Goal: Information Seeking & Learning: Check status

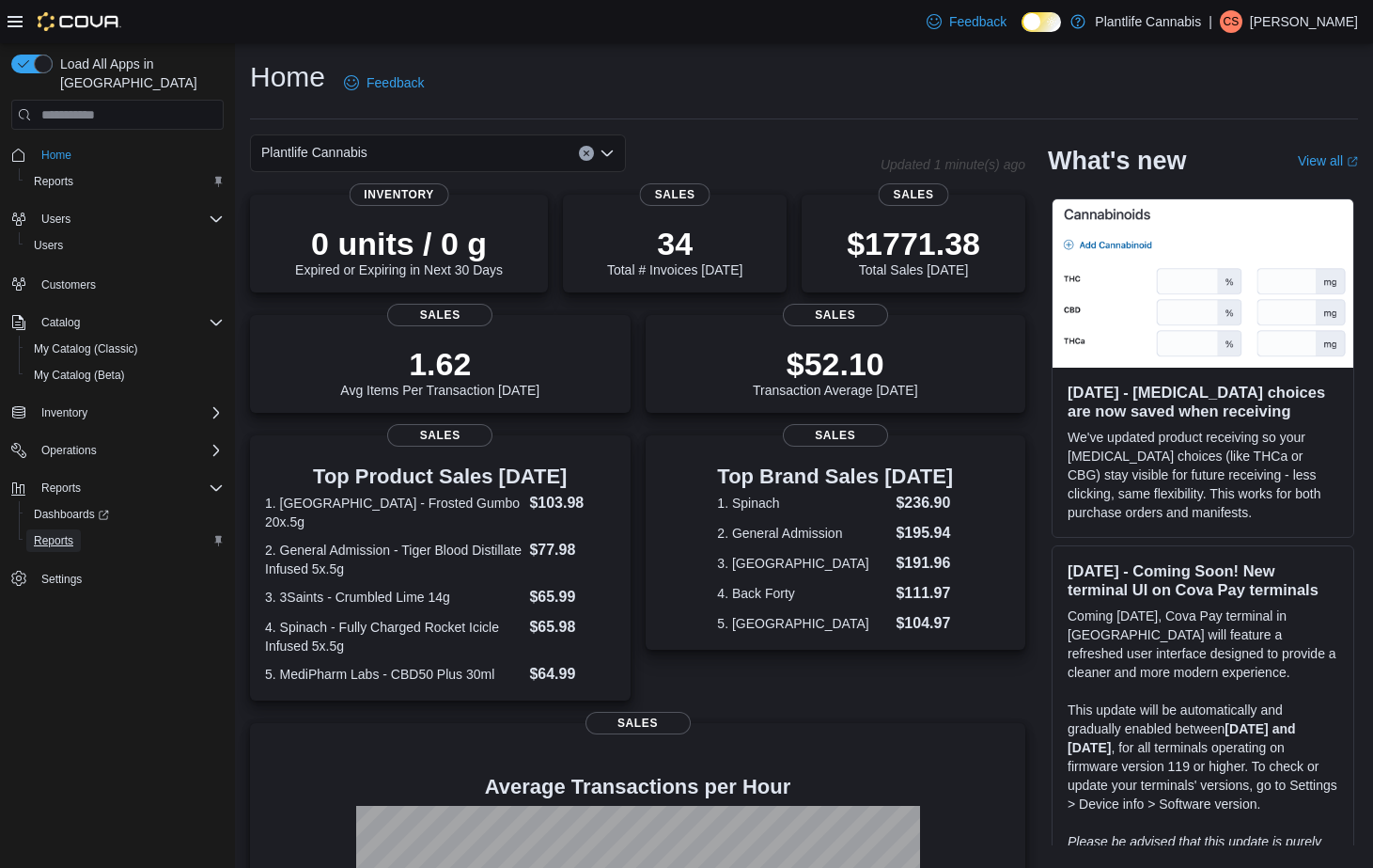
click at [45, 533] on span "Reports" at bounding box center [54, 541] width 40 height 15
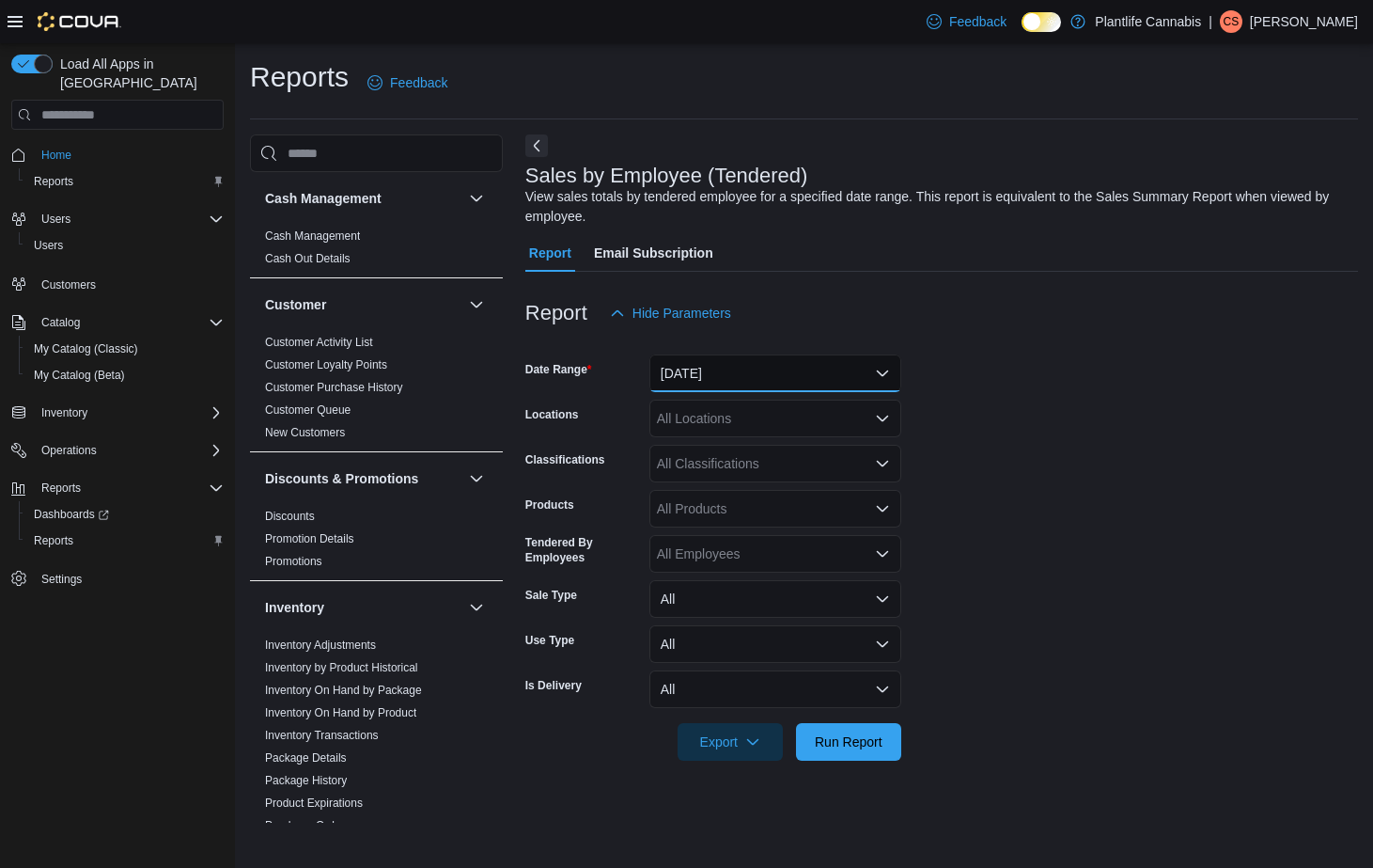
click at [711, 376] on button "[DATE]" at bounding box center [775, 374] width 252 height 38
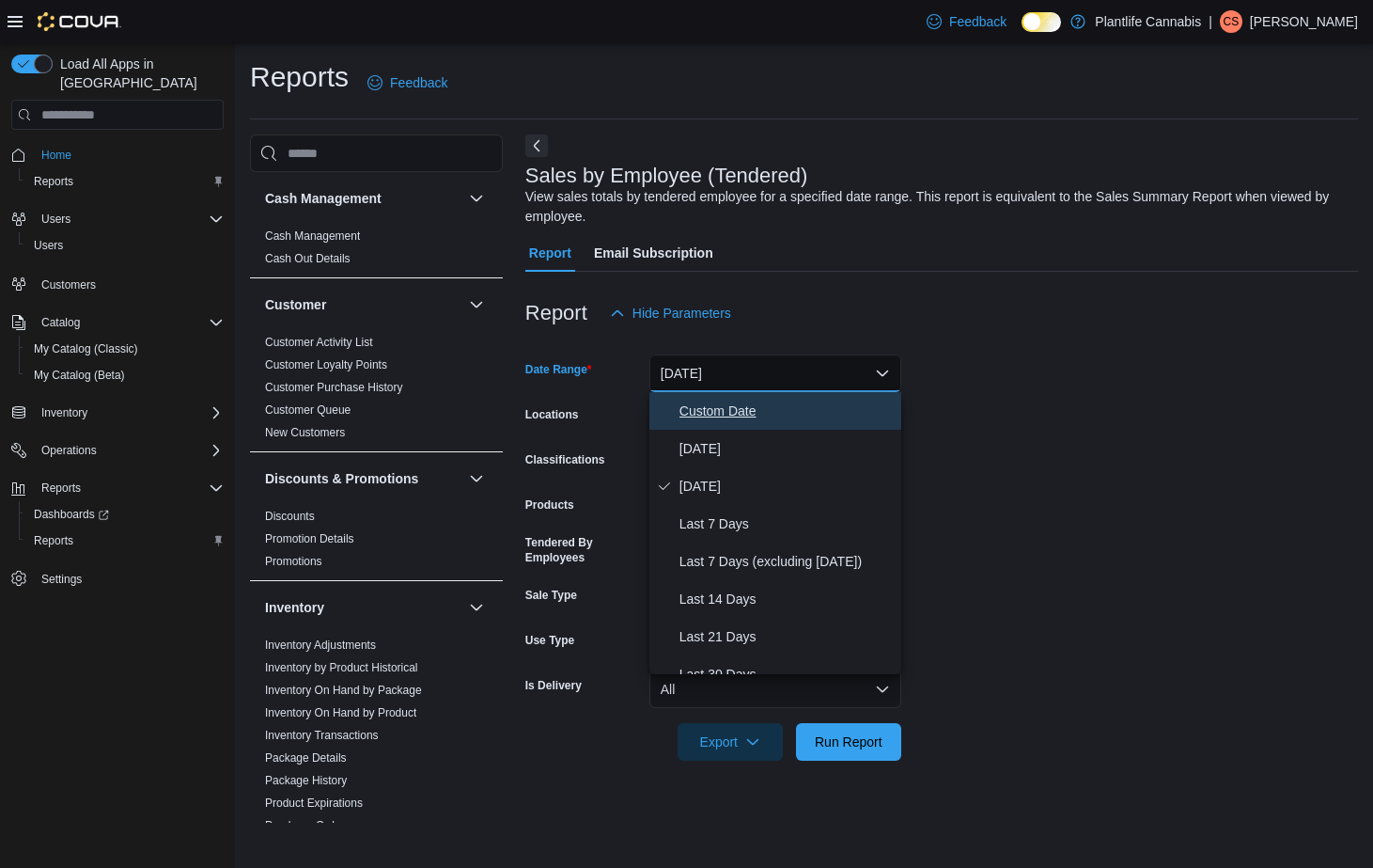
click at [715, 427] on button "Custom Date" at bounding box center [775, 410] width 252 height 38
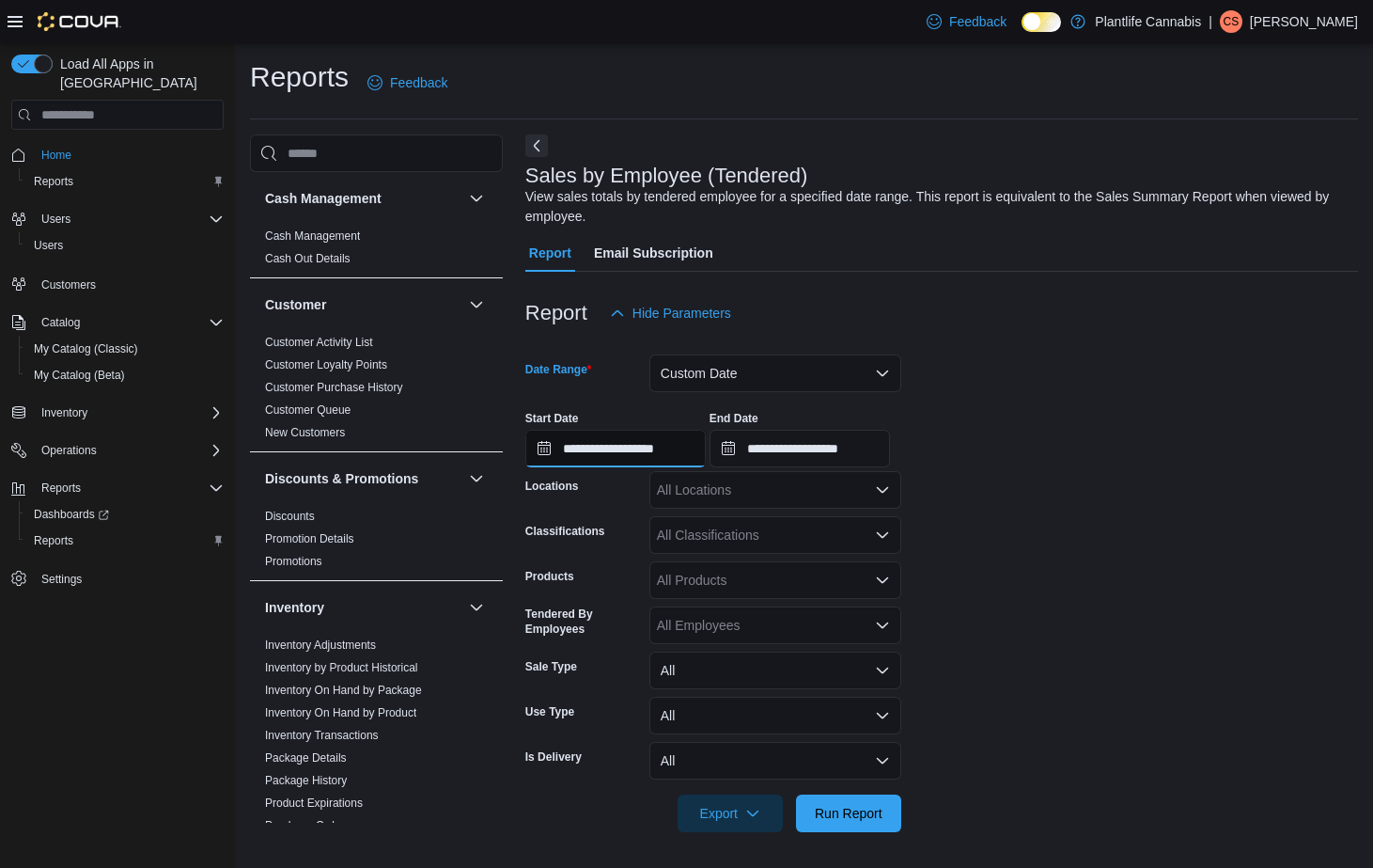
click at [682, 458] on input "**********" at bounding box center [615, 448] width 180 height 38
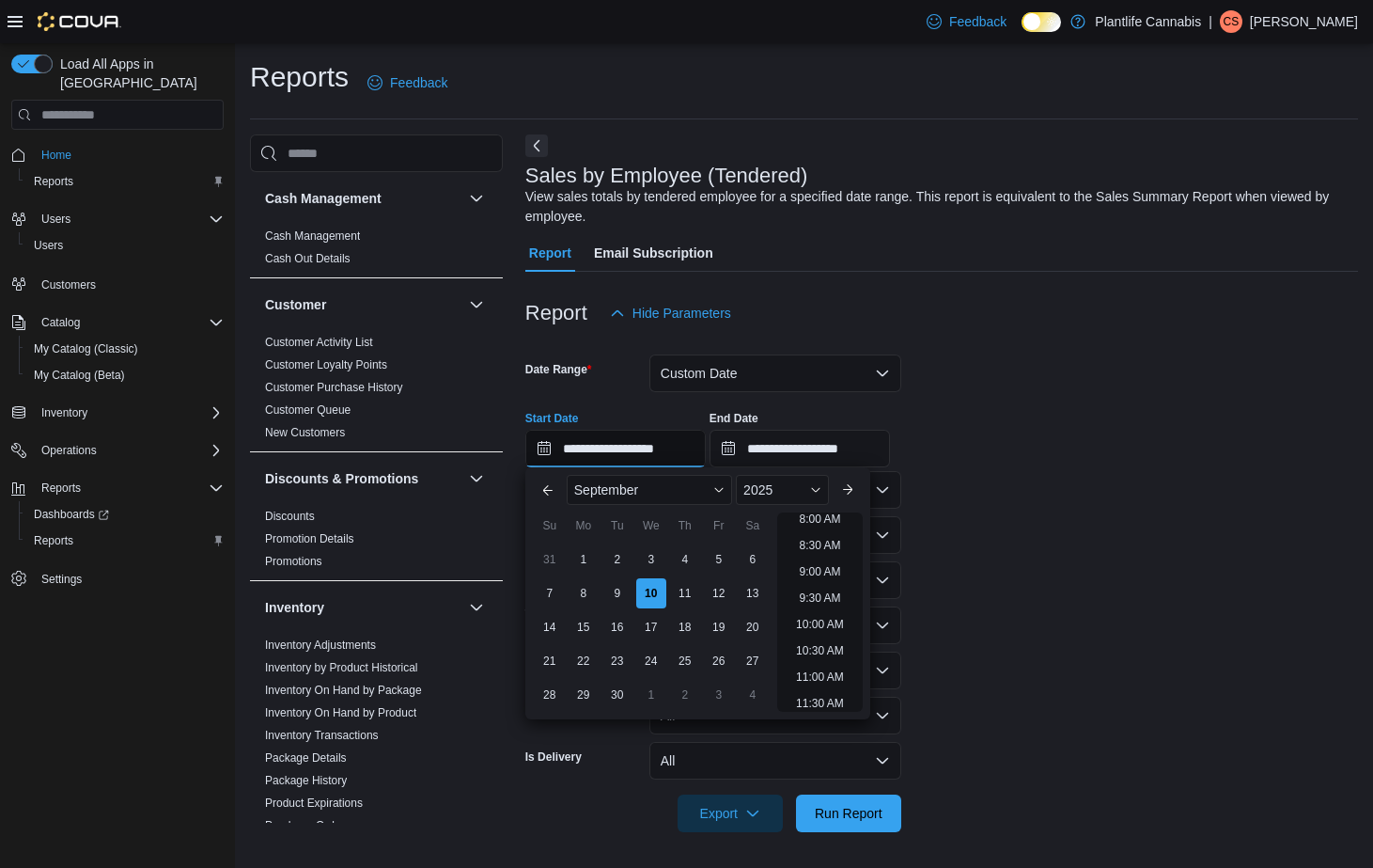
scroll to position [449, 0]
click at [829, 606] on li "10:00 AM" at bounding box center [820, 605] width 63 height 23
type input "**********"
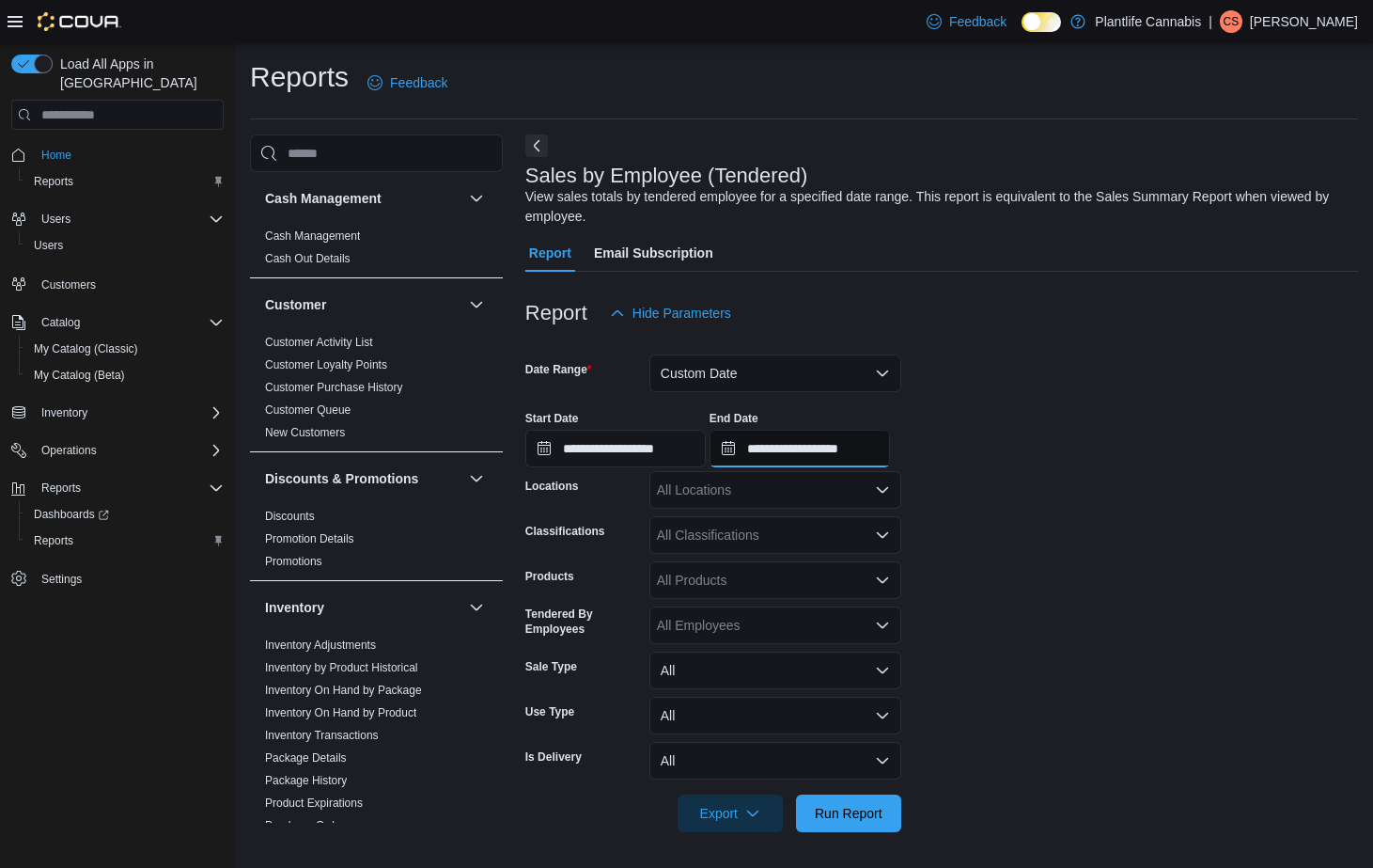
drag, startPoint x: 852, startPoint y: 459, endPoint x: 884, endPoint y: 466, distance: 32.8
click at [855, 459] on input "**********" at bounding box center [799, 448] width 180 height 38
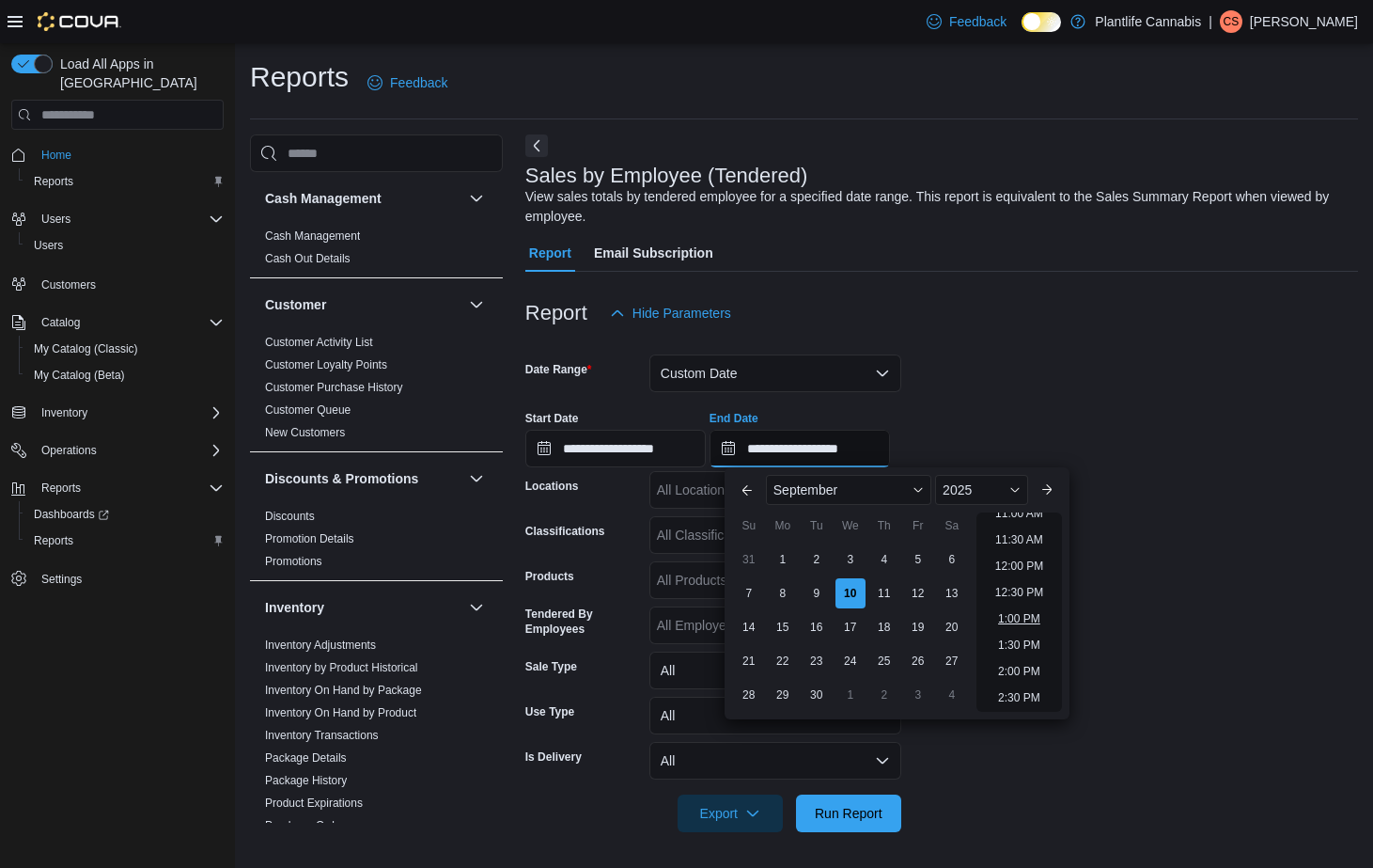
scroll to position [589, 0]
click at [1026, 574] on li "12:00 PM" at bounding box center [1019, 571] width 63 height 23
type input "**********"
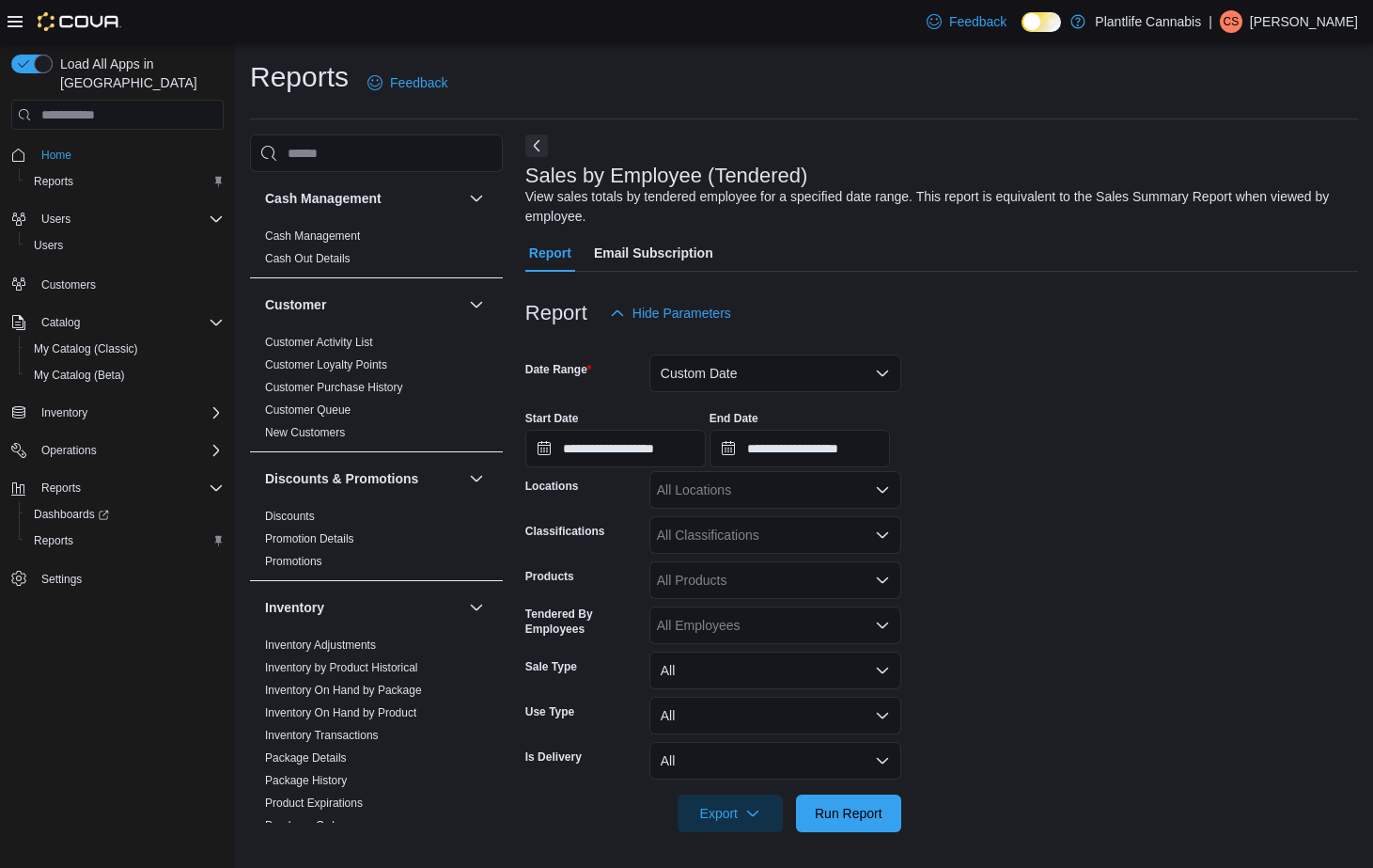
click at [767, 498] on div "All Locations" at bounding box center [775, 490] width 252 height 38
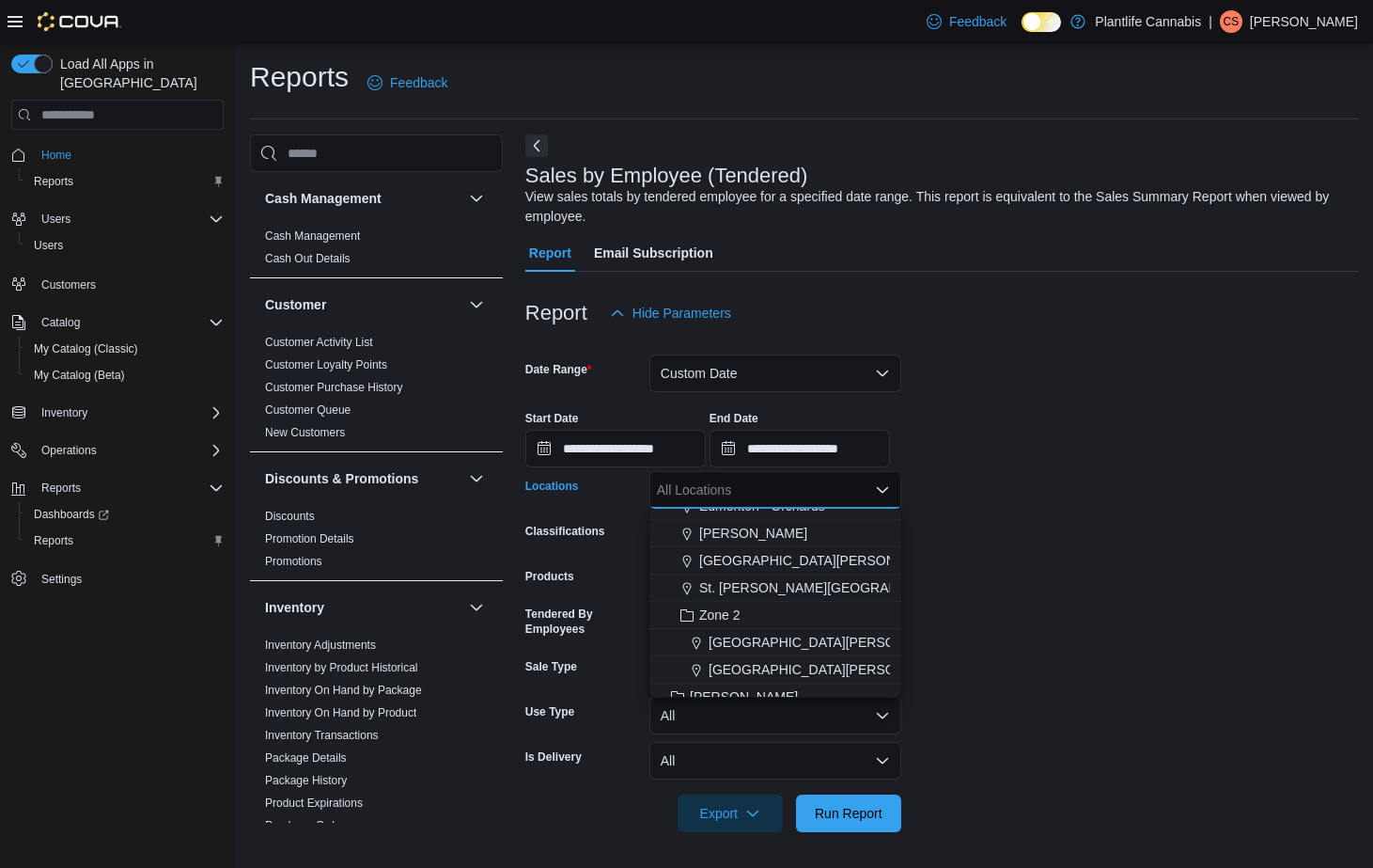
scroll to position [186, 0]
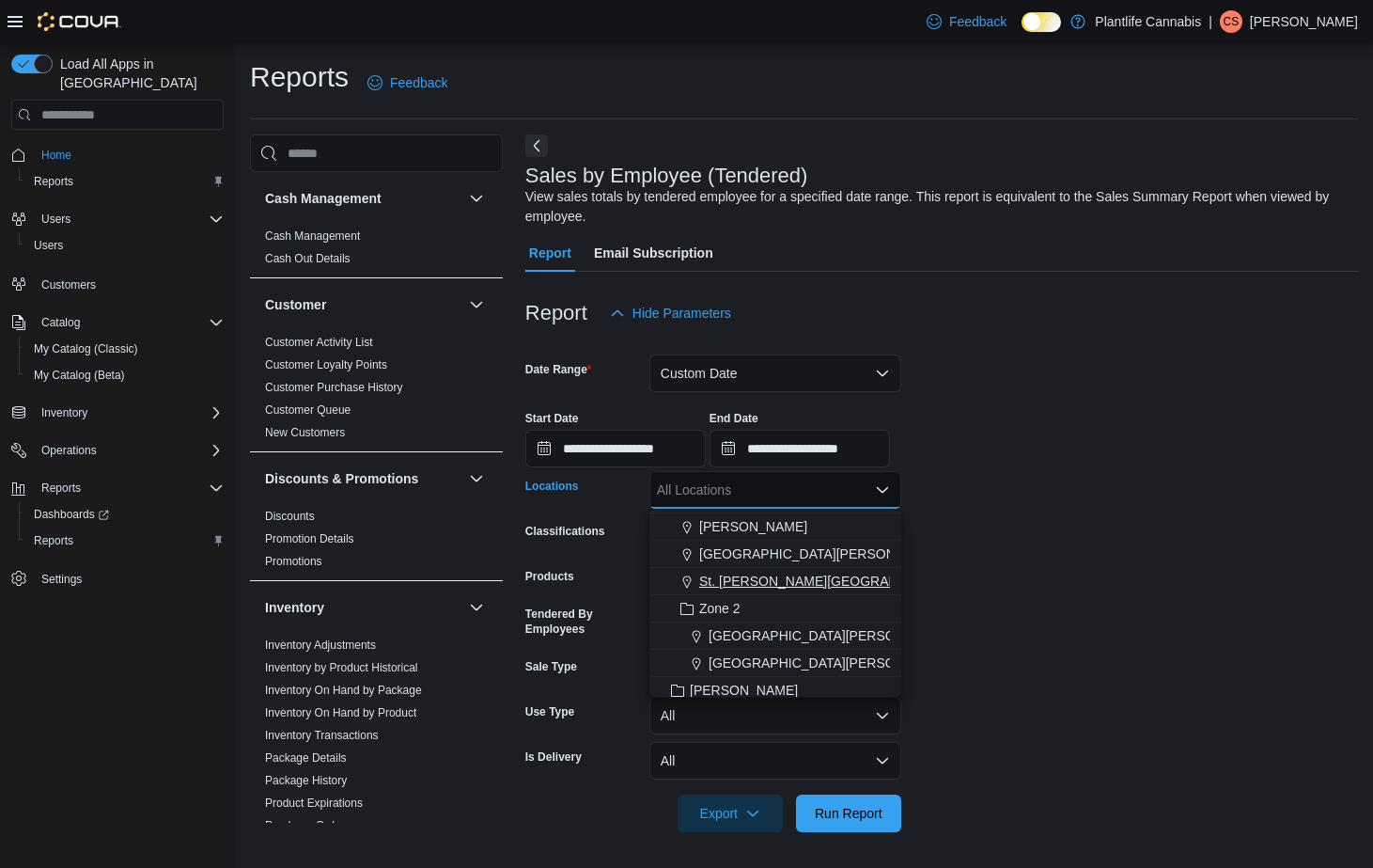
click at [812, 582] on span "St. [PERSON_NAME][GEOGRAPHIC_DATA]" at bounding box center [831, 581] width 265 height 19
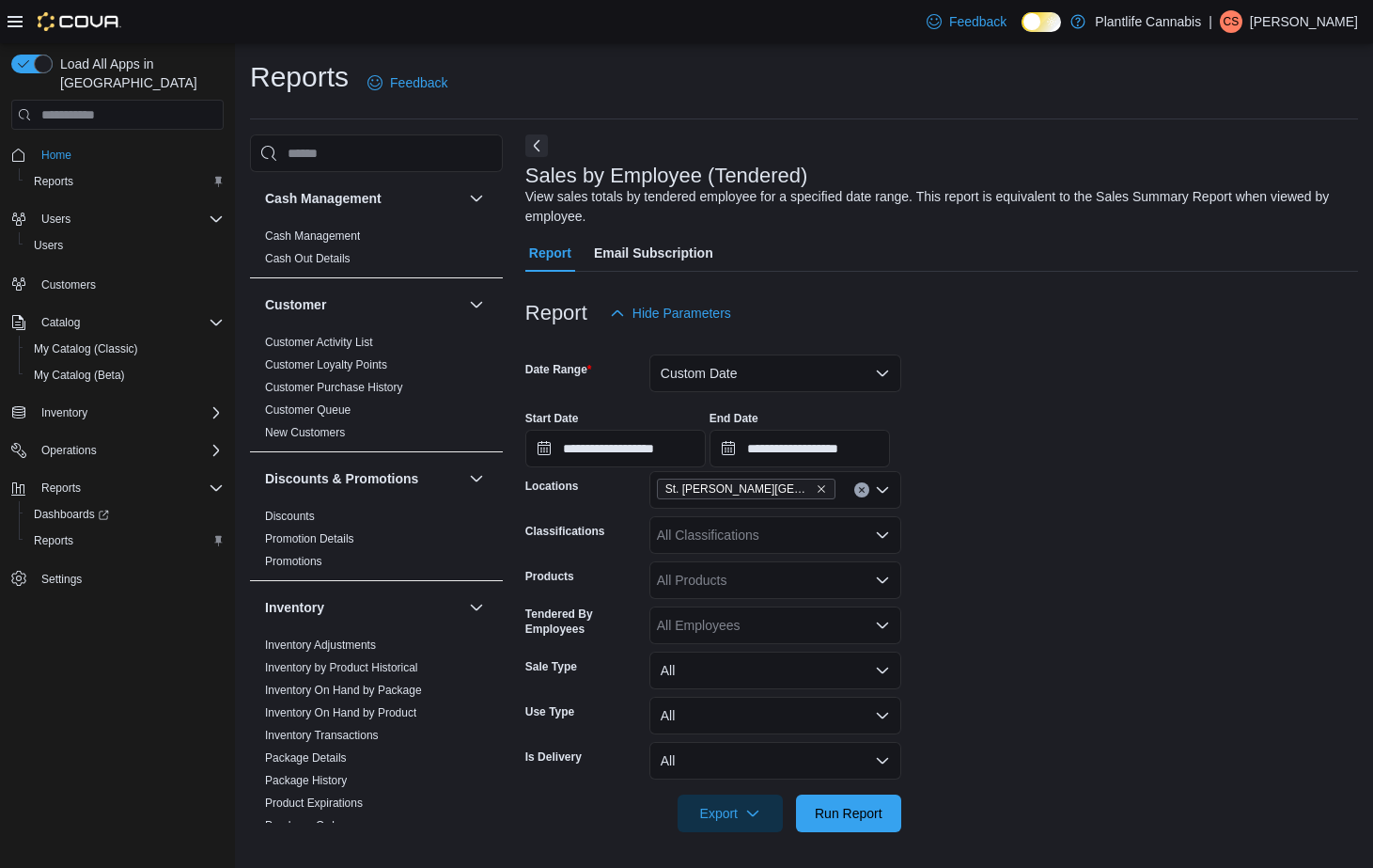
click at [980, 585] on form "**********" at bounding box center [942, 582] width 833 height 500
click at [865, 810] on span "Run Report" at bounding box center [849, 810] width 68 height 19
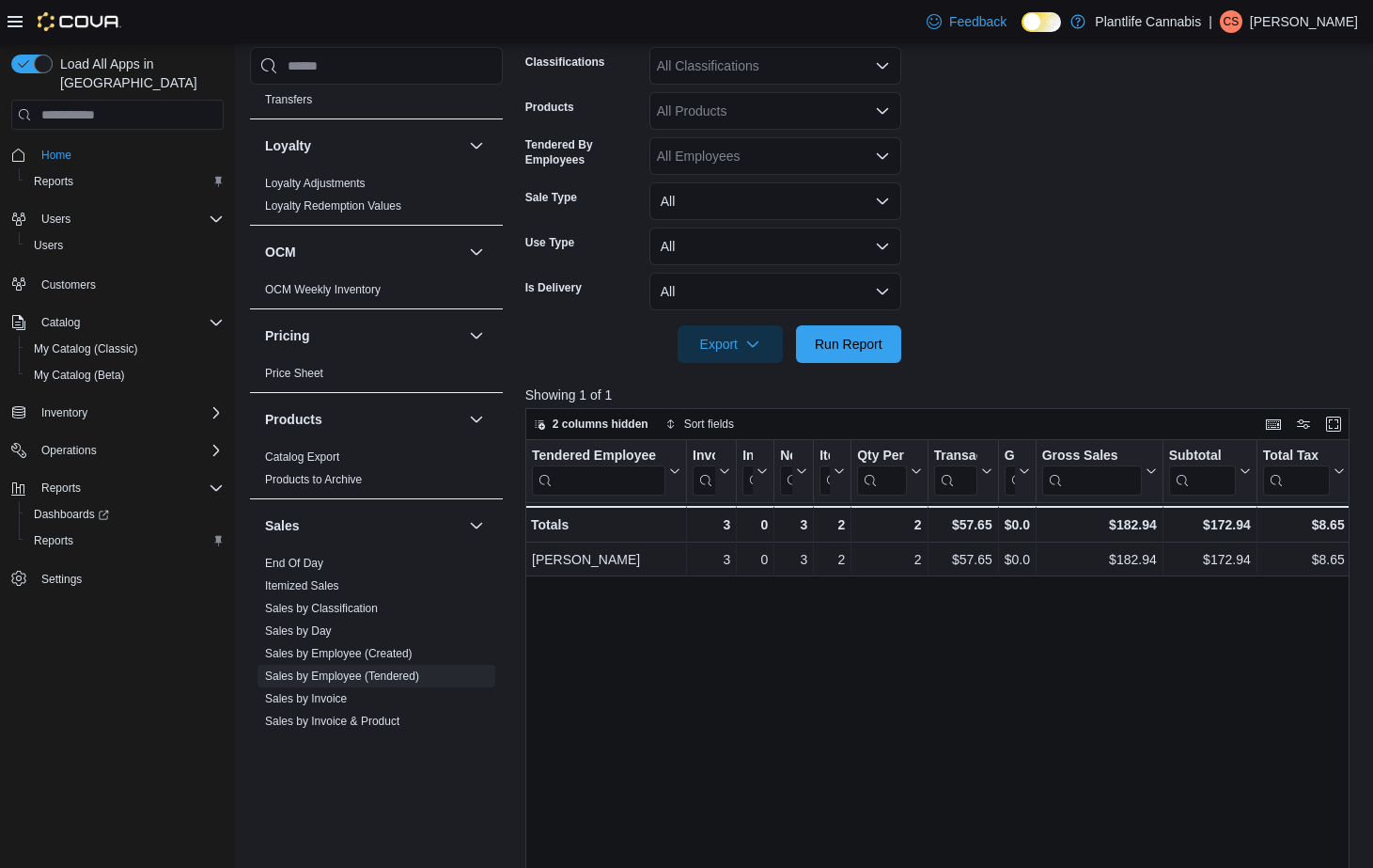
scroll to position [948, 0]
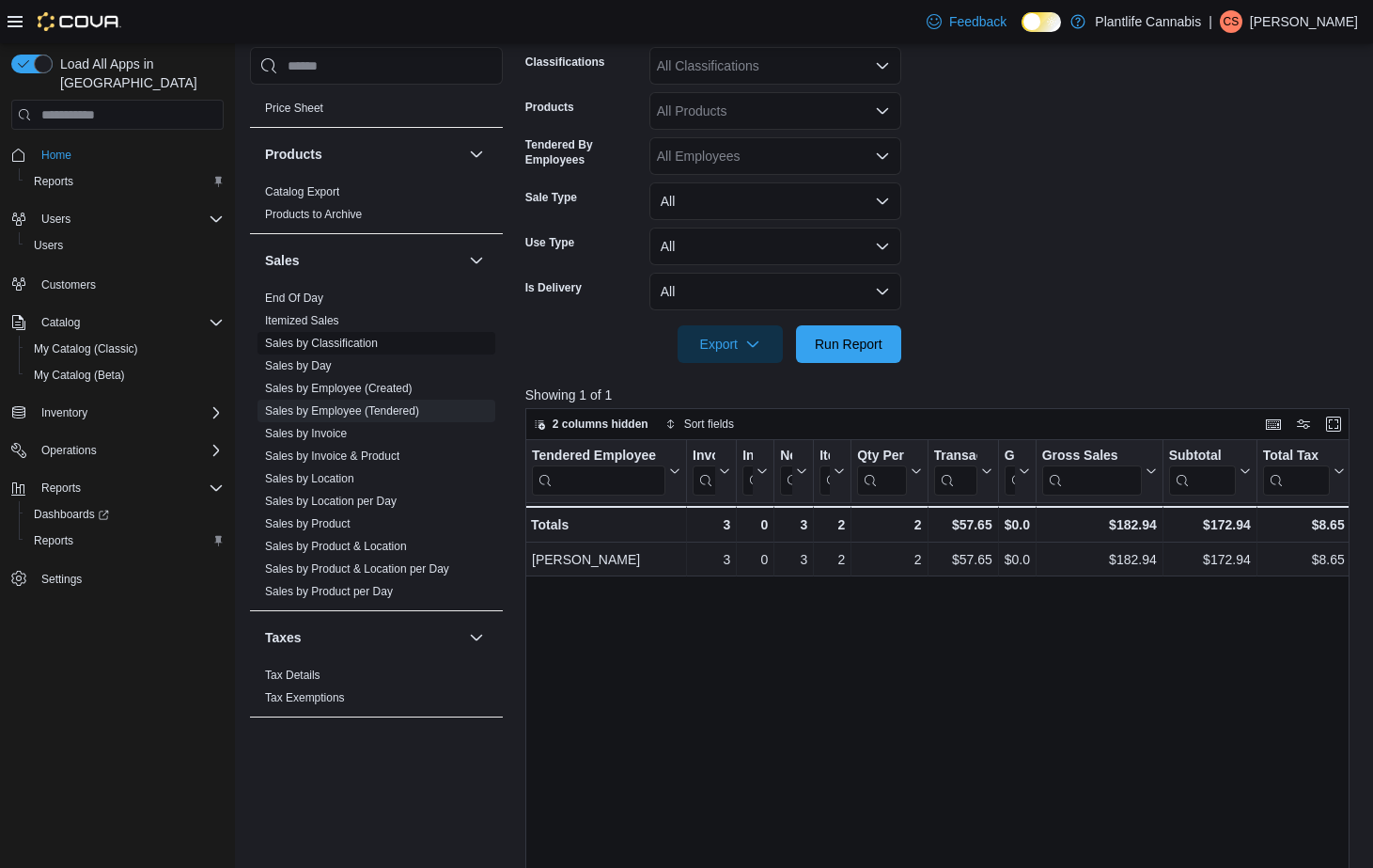
click at [327, 437] on link "Sales by Invoice" at bounding box center [306, 433] width 82 height 13
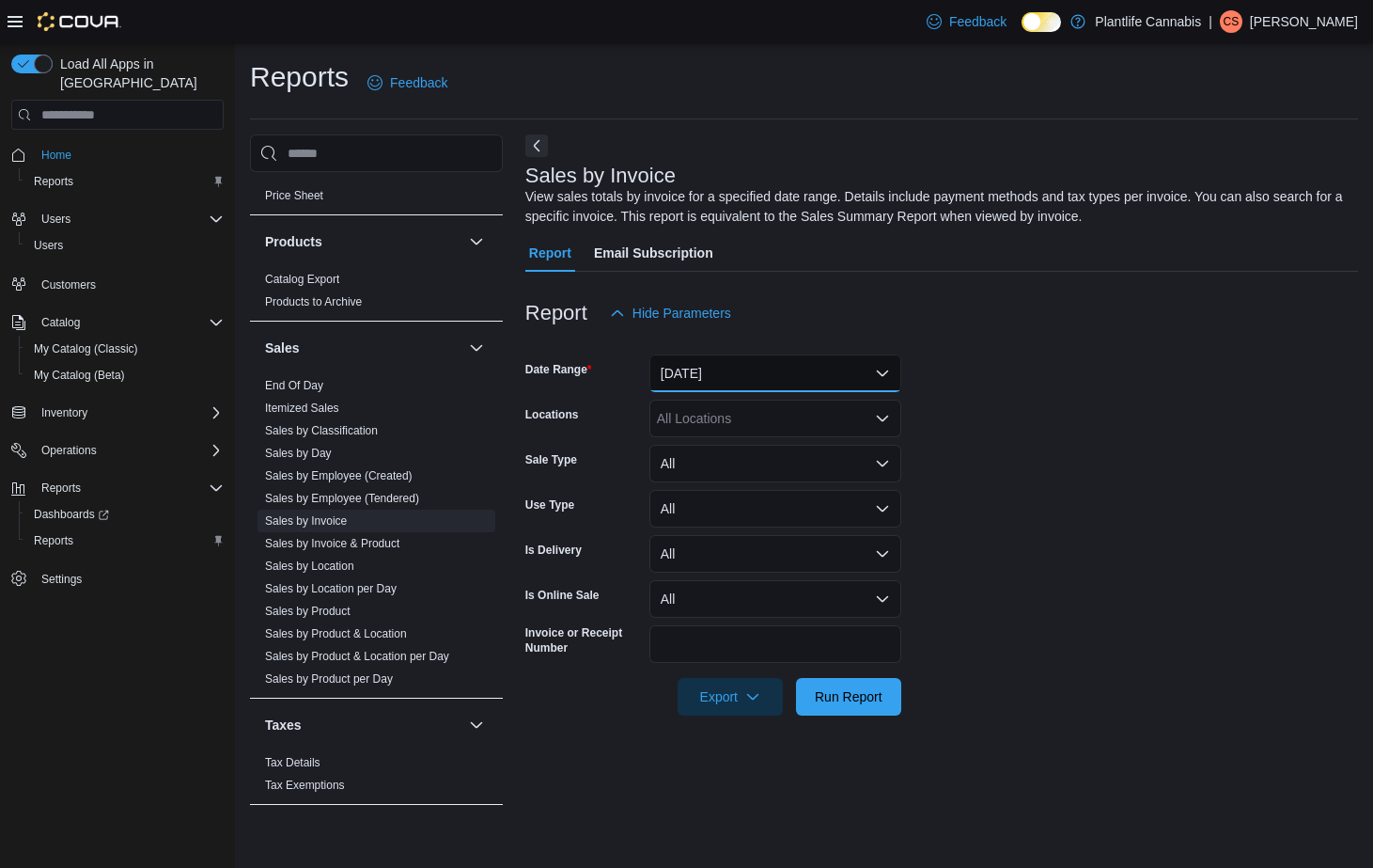
click at [720, 389] on button "[DATE]" at bounding box center [775, 374] width 252 height 38
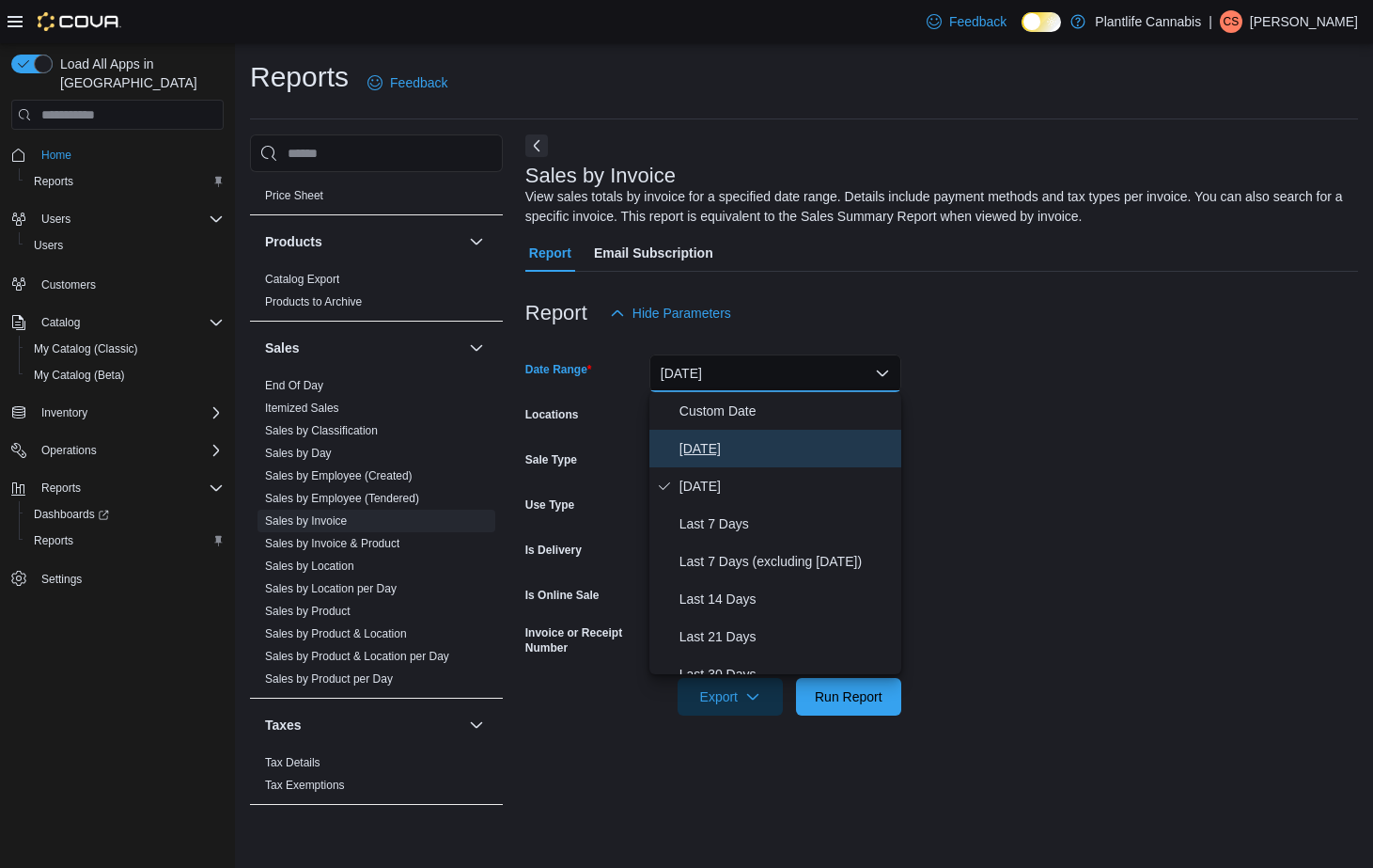
click at [712, 443] on span "[DATE]" at bounding box center [786, 448] width 214 height 23
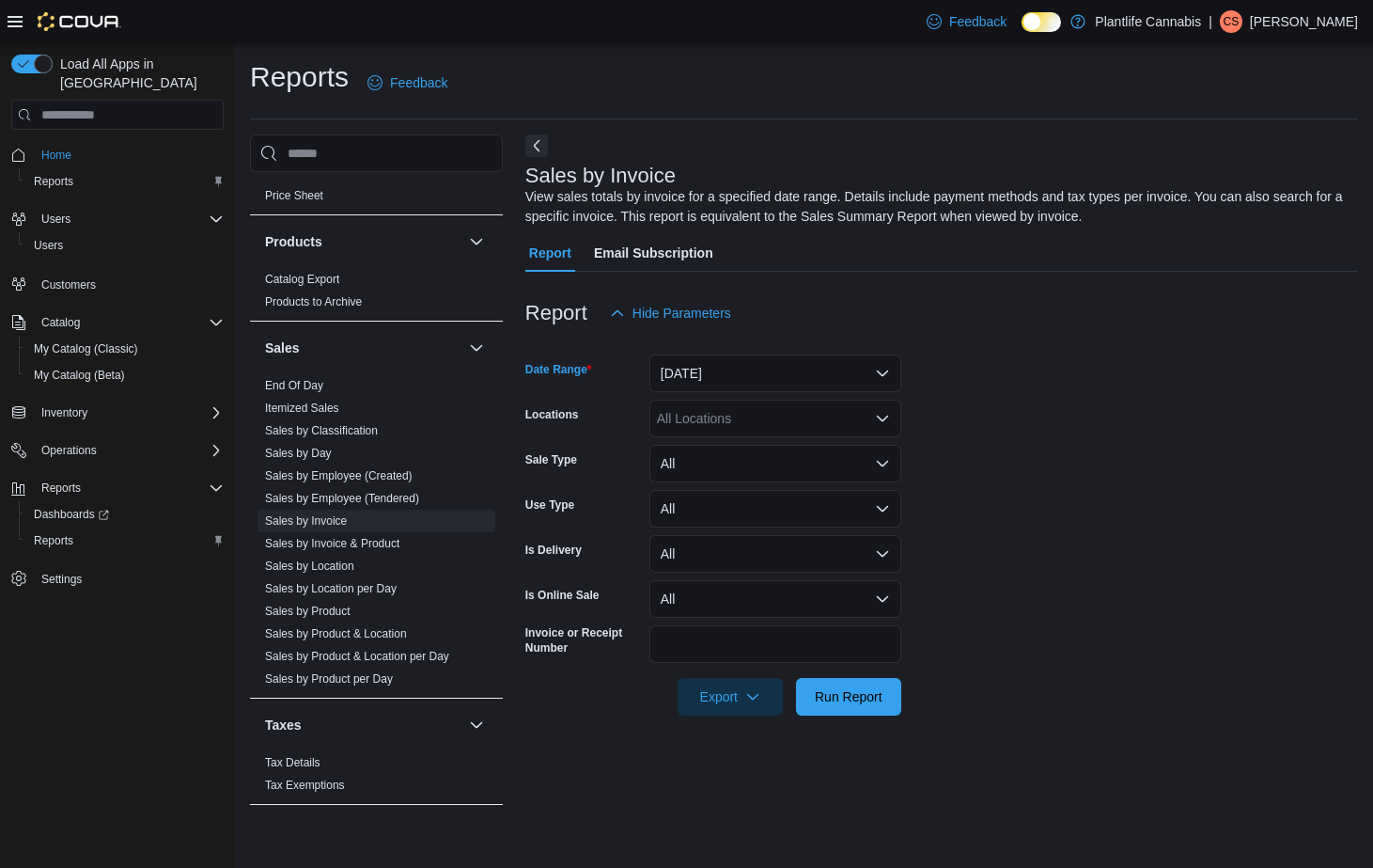
click at [728, 428] on div "All Locations" at bounding box center [775, 418] width 252 height 38
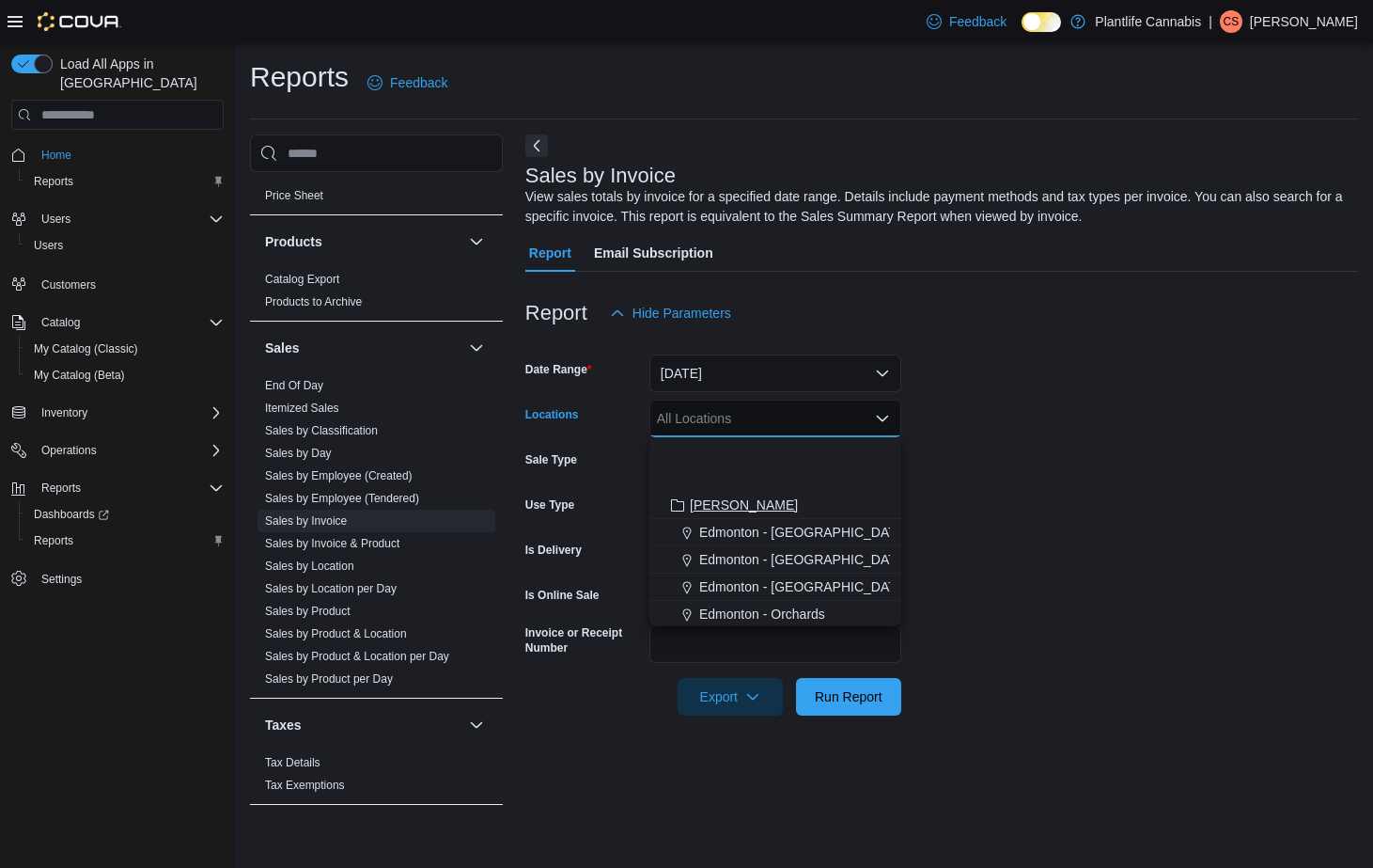
scroll to position [137, 0]
click at [820, 566] on span "St. [PERSON_NAME][GEOGRAPHIC_DATA]" at bounding box center [831, 559] width 265 height 19
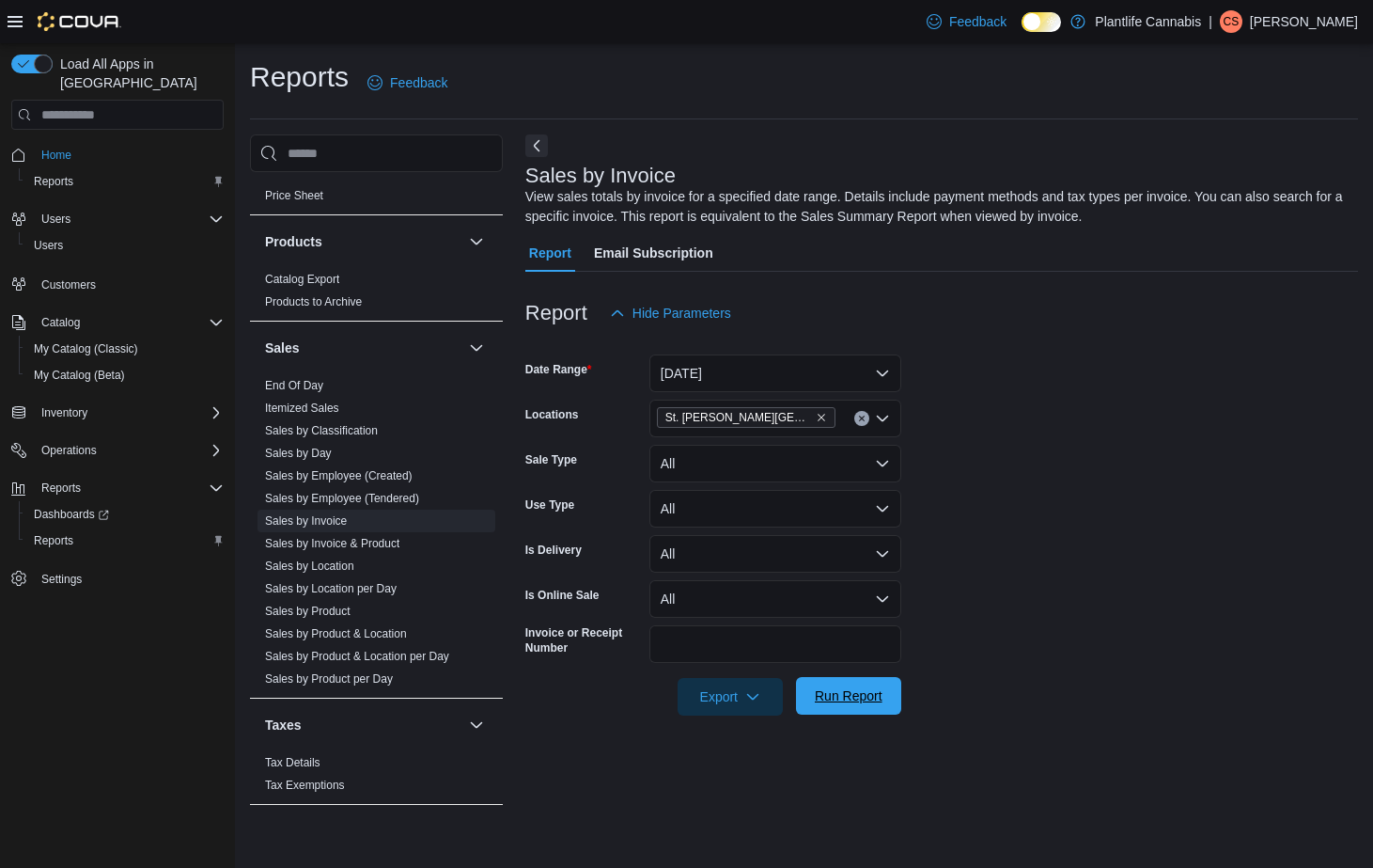
click at [849, 716] on div at bounding box center [942, 726] width 833 height 23
click at [850, 705] on span "Run Report" at bounding box center [849, 695] width 83 height 38
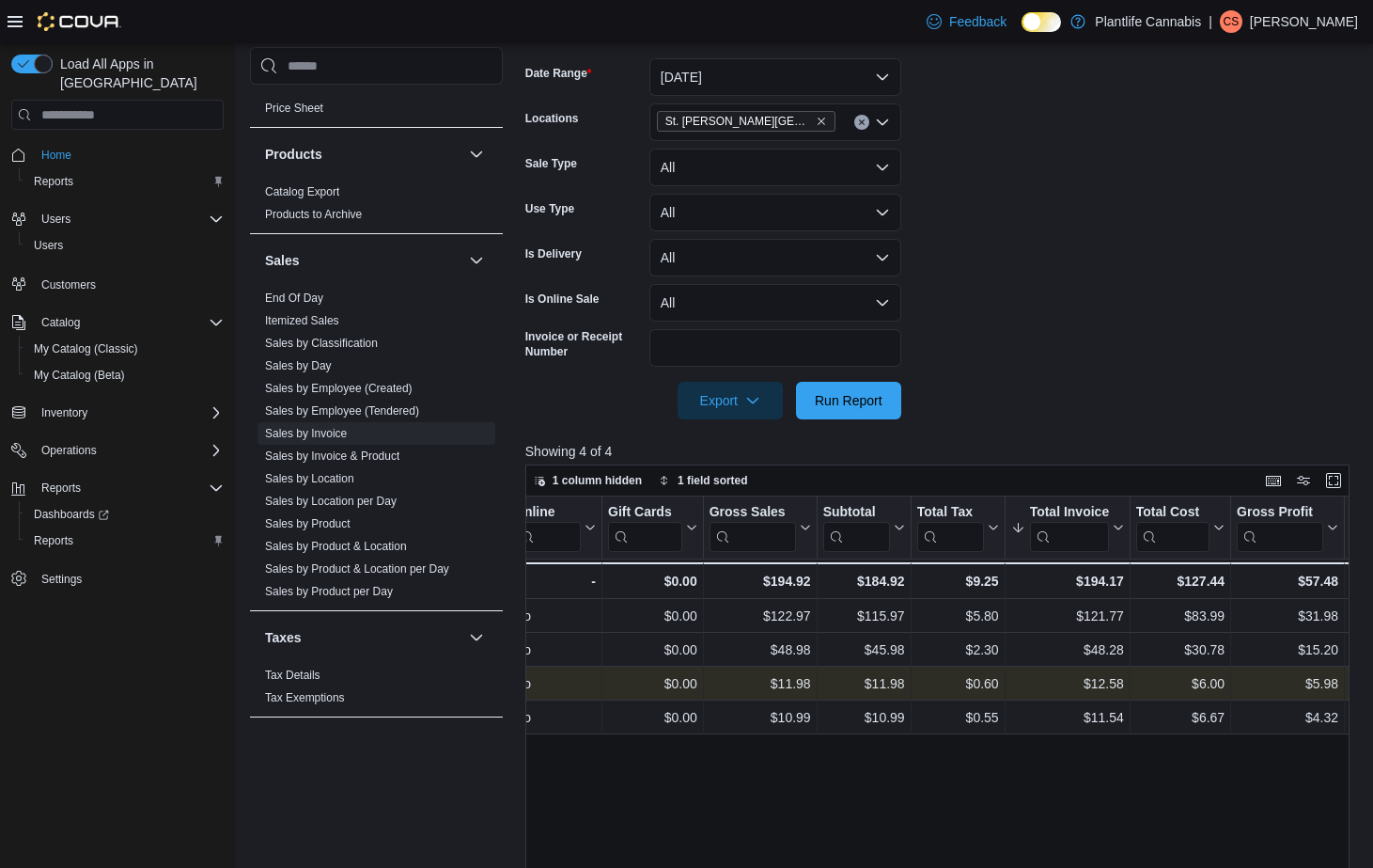
scroll to position [0, 959]
click at [816, 125] on icon "Remove St. Albert - Jensen Lakes from selection in this group" at bounding box center [822, 122] width 11 height 11
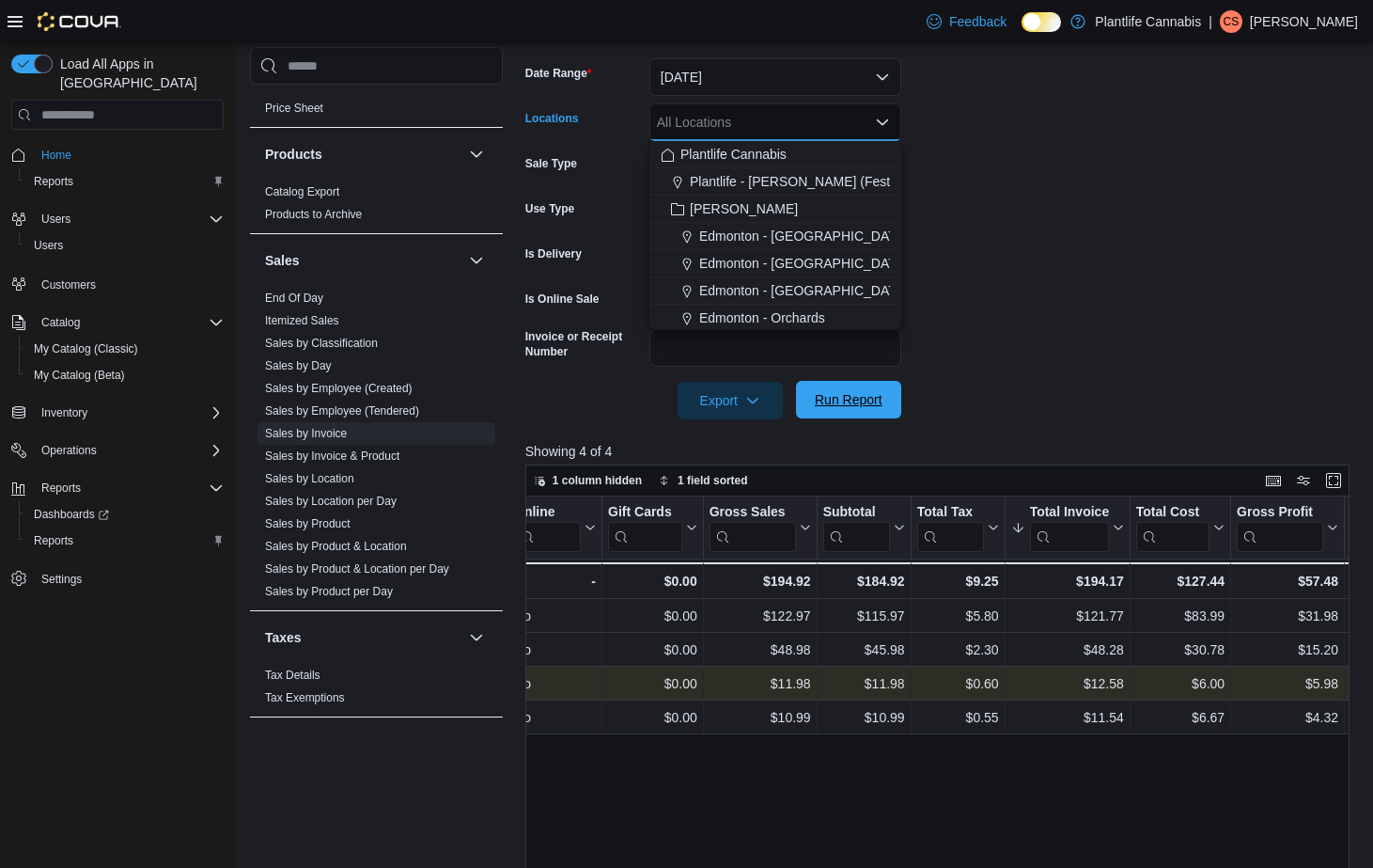
click at [840, 413] on span "Run Report" at bounding box center [849, 399] width 83 height 38
